Goal: Task Accomplishment & Management: Use online tool/utility

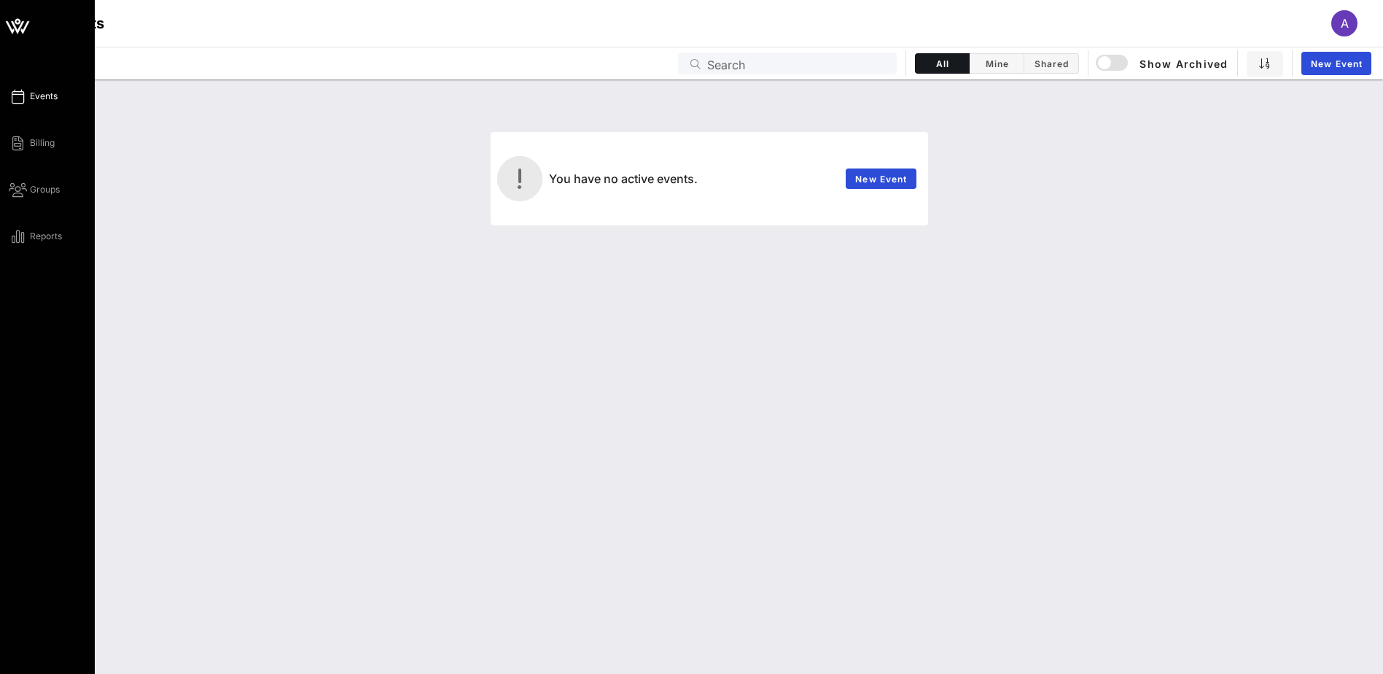
click at [45, 89] on link "Events" at bounding box center [33, 95] width 49 height 17
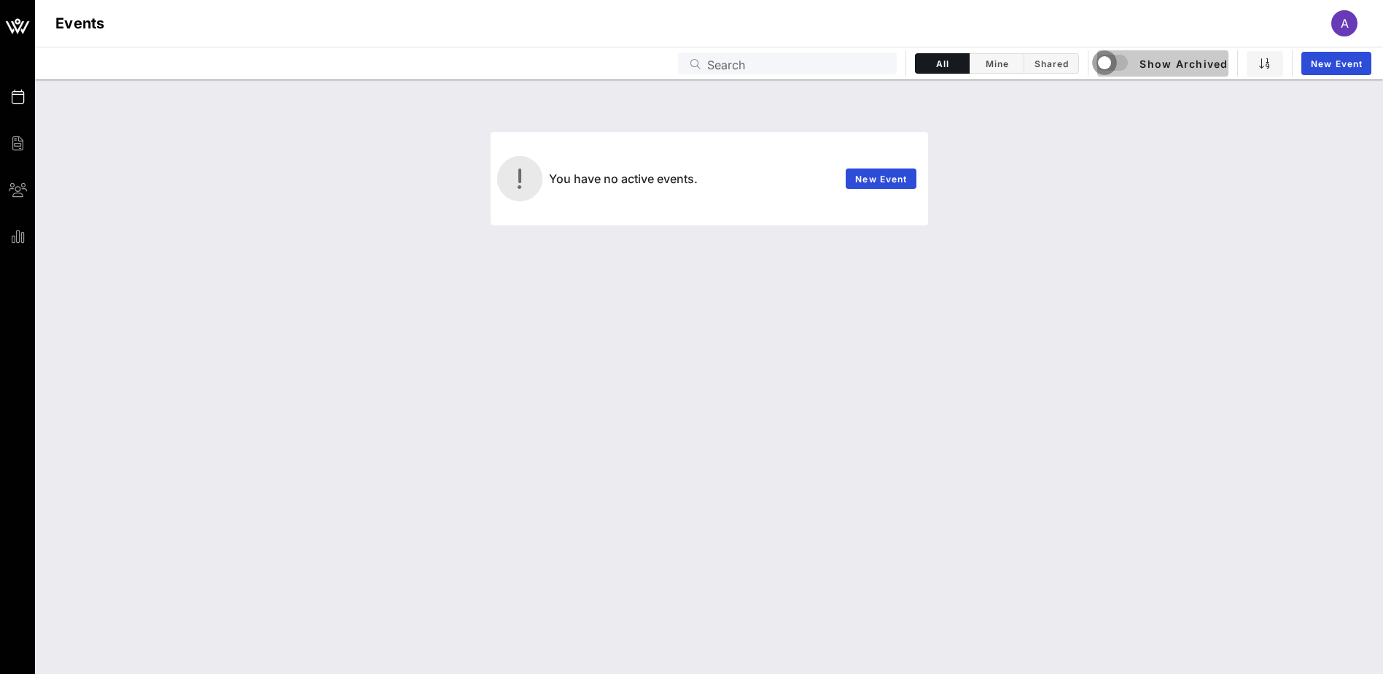
click at [1104, 65] on div "button" at bounding box center [1104, 62] width 20 height 20
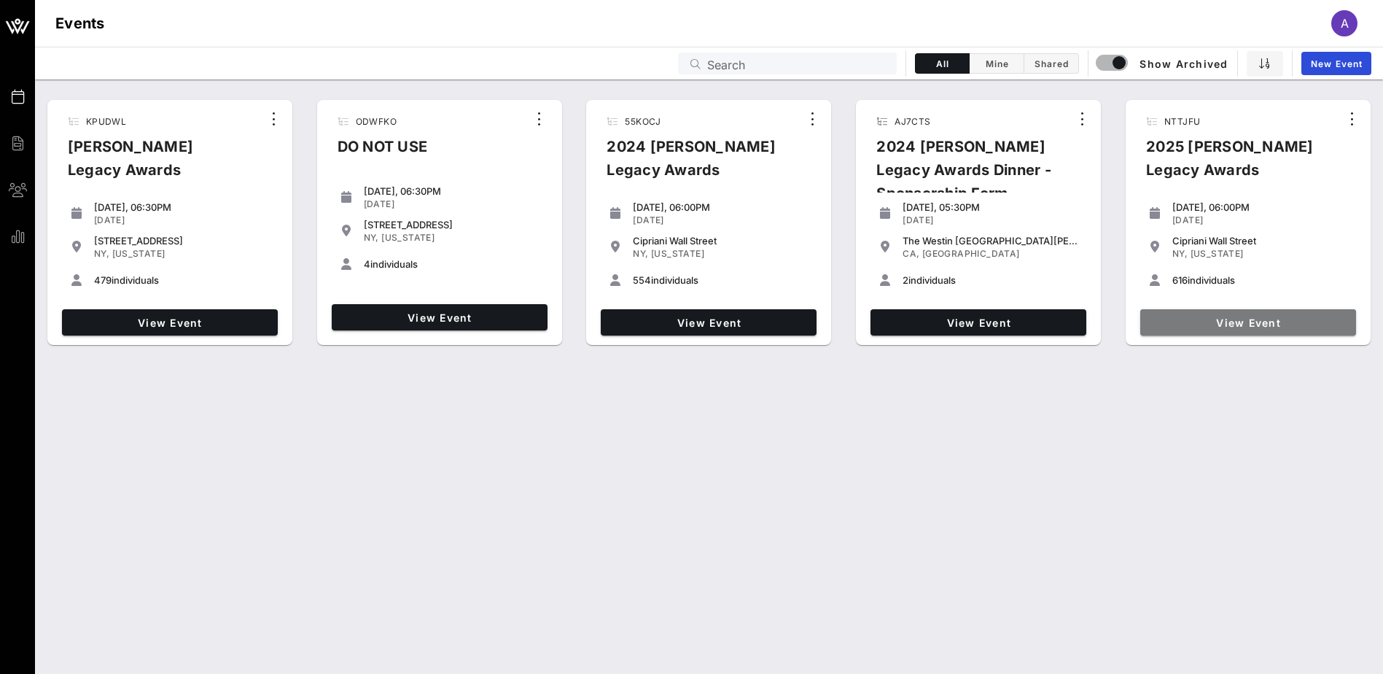
click at [1287, 327] on span "View Event" at bounding box center [1248, 322] width 204 height 12
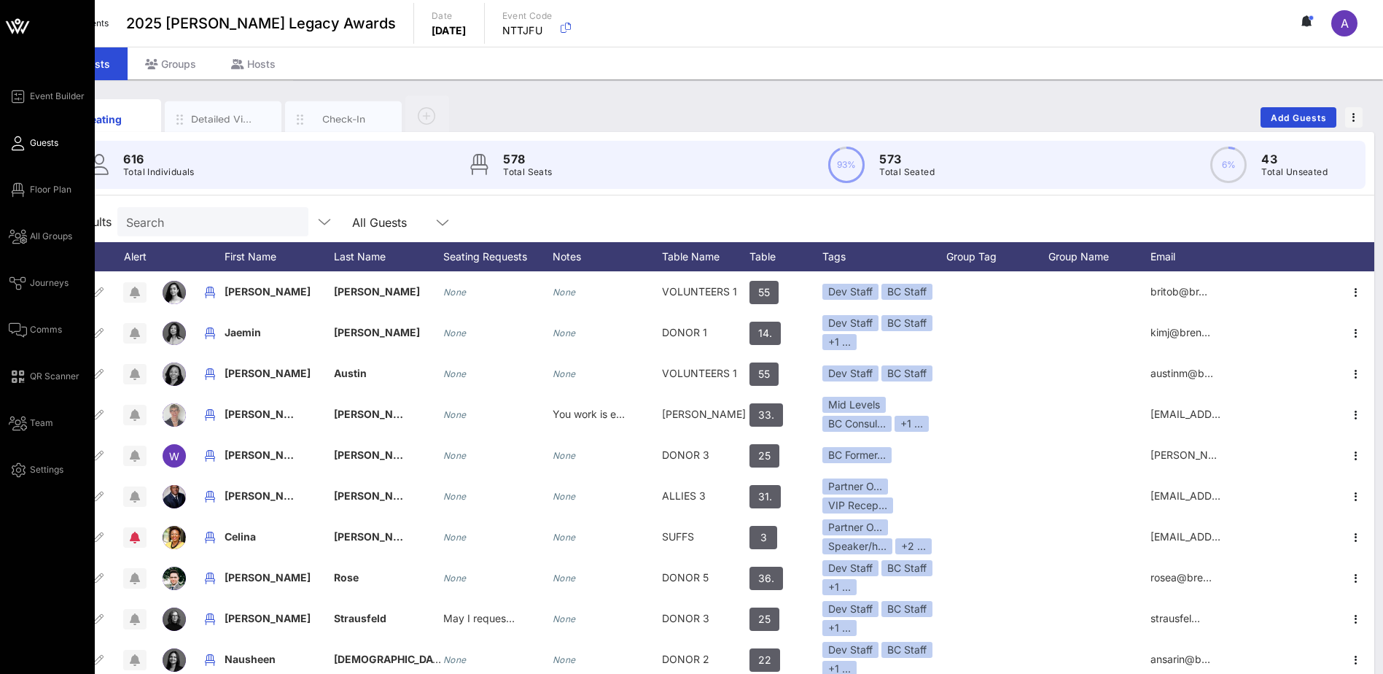
click at [24, 438] on div "Event Builder Guests Floor Plan All Groups Journeys Comms QR Scanner Team Setti…" at bounding box center [52, 282] width 86 height 391
click at [29, 427] on link "Team" at bounding box center [31, 422] width 44 height 17
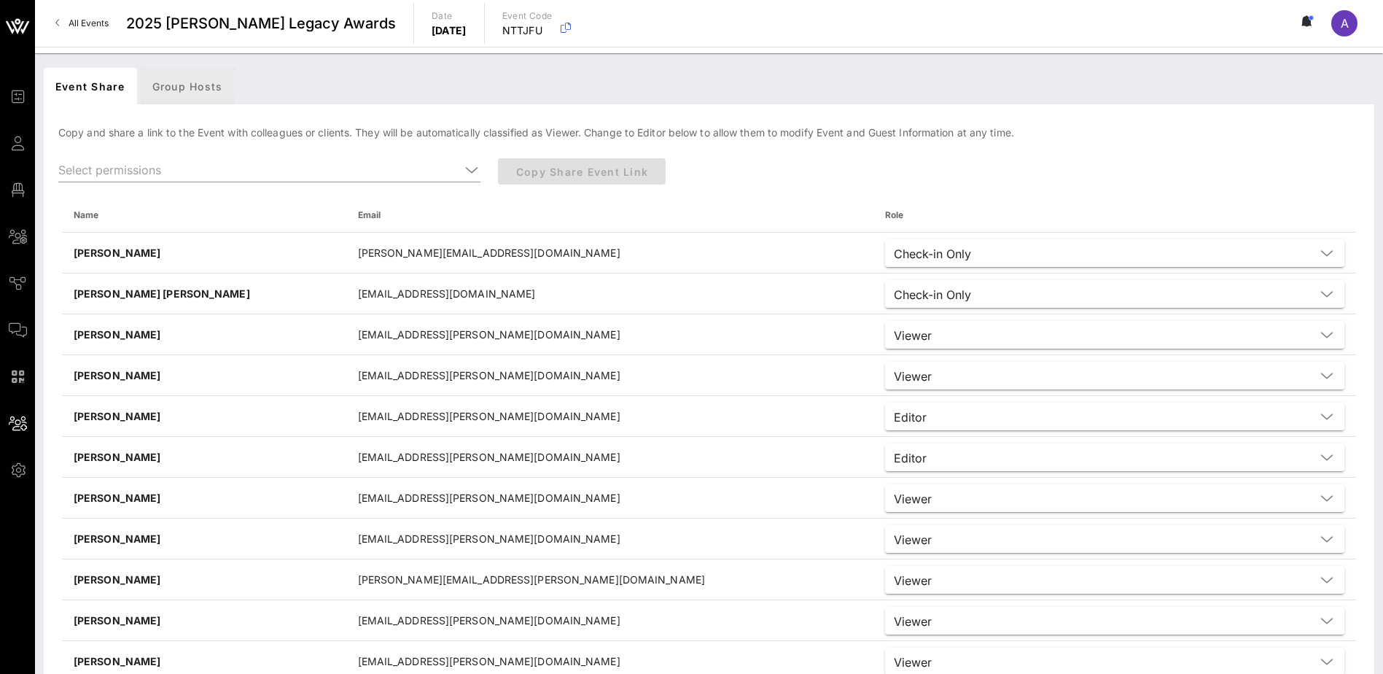
click at [211, 85] on div "Group Hosts" at bounding box center [188, 86] width 94 height 36
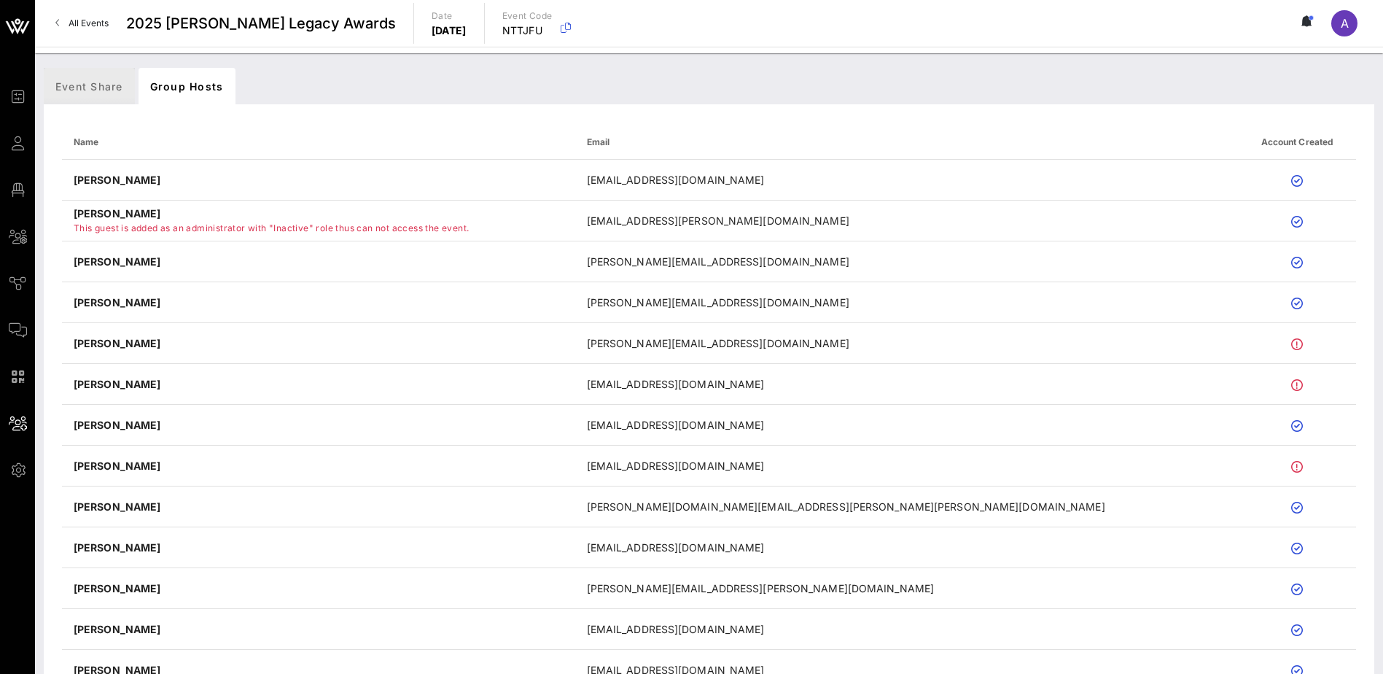
click at [78, 84] on div "Event Share" at bounding box center [89, 86] width 91 height 36
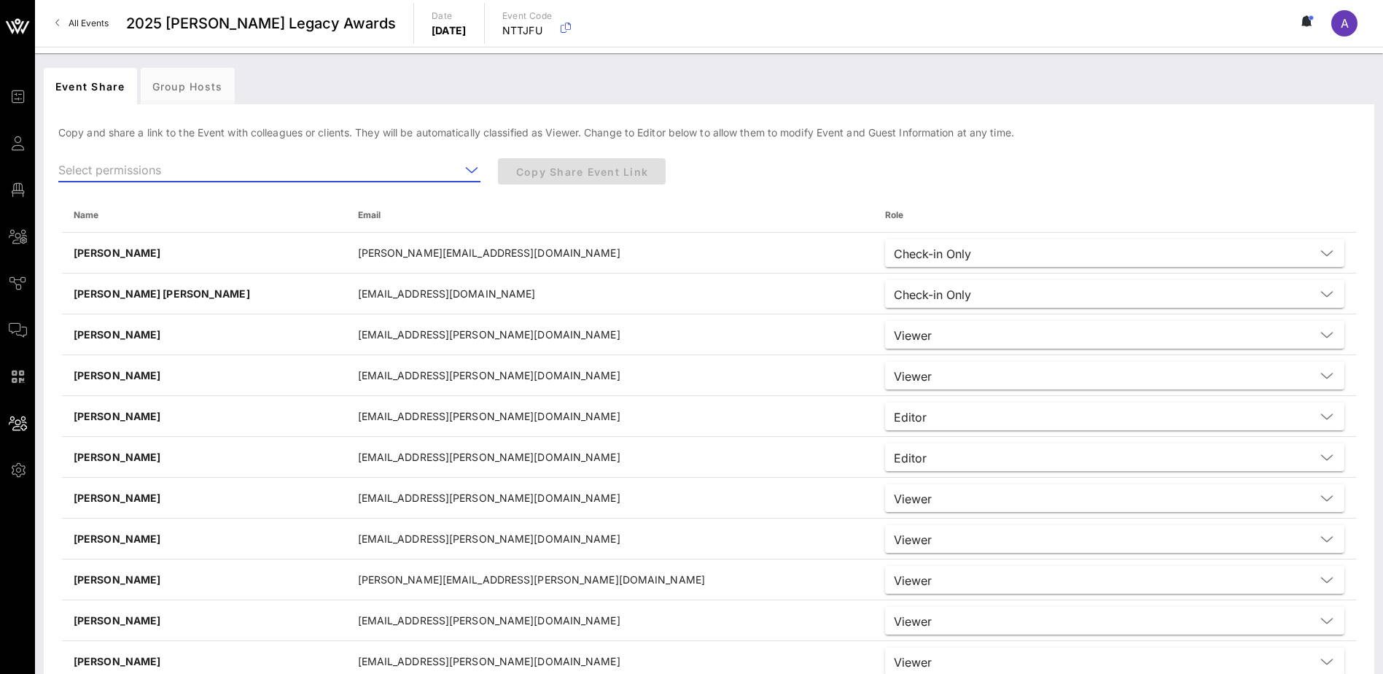
click at [378, 164] on input "text" at bounding box center [259, 169] width 402 height 23
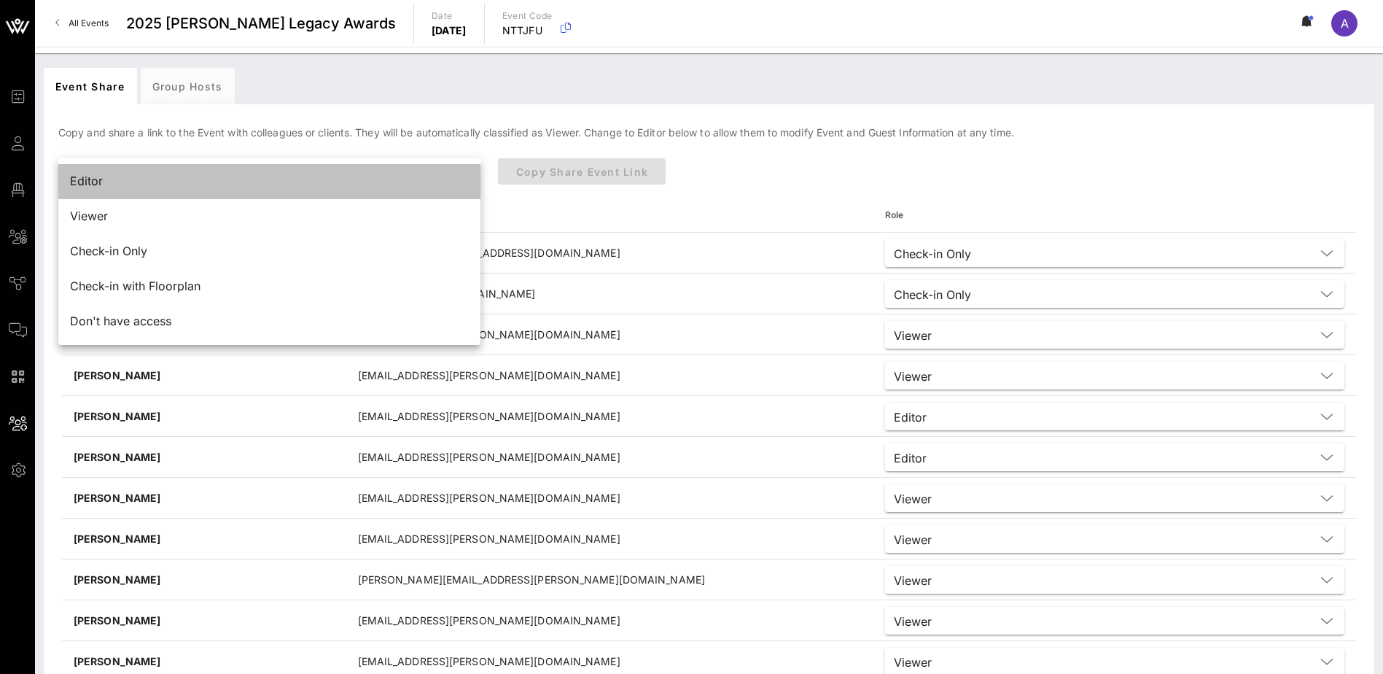
click at [294, 187] on div "Editor" at bounding box center [269, 181] width 399 height 14
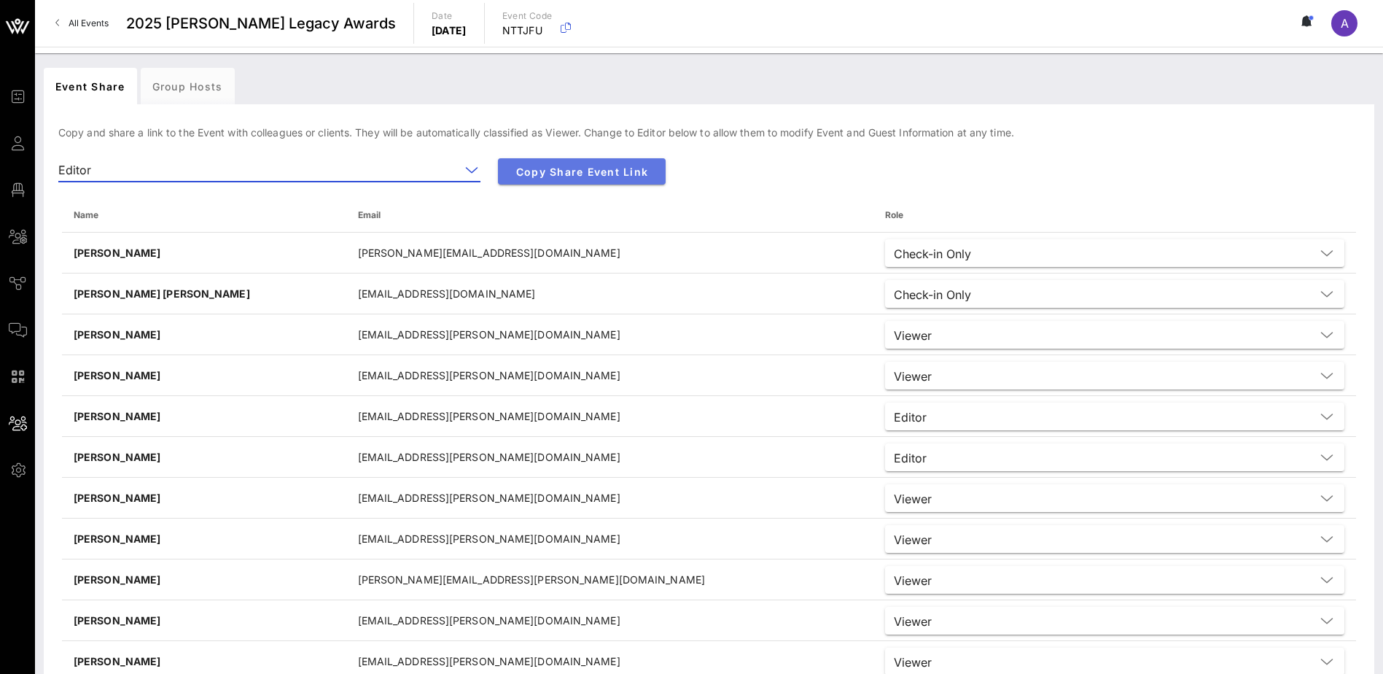
click at [581, 176] on span "Copy Share Event Link" at bounding box center [582, 171] width 144 height 12
